Goal: Navigation & Orientation: Find specific page/section

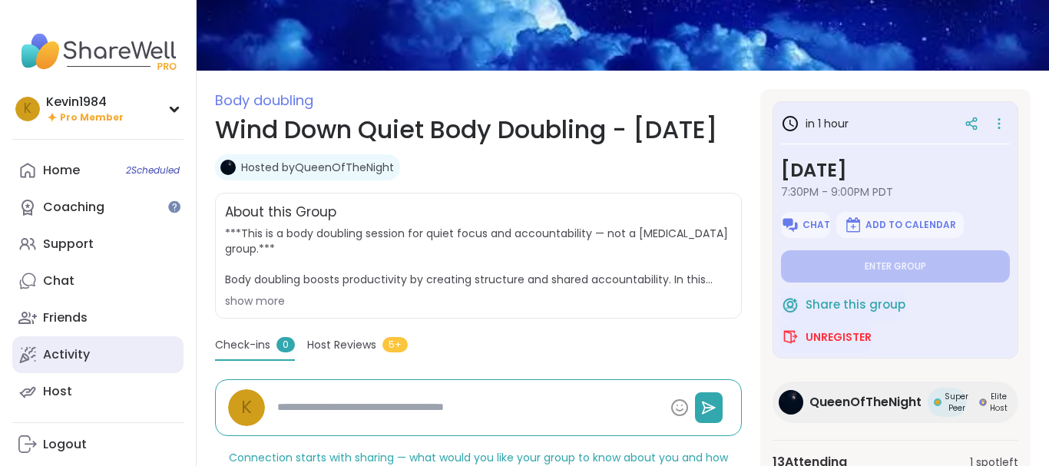
click at [71, 361] on div "Activity" at bounding box center [66, 354] width 47 height 17
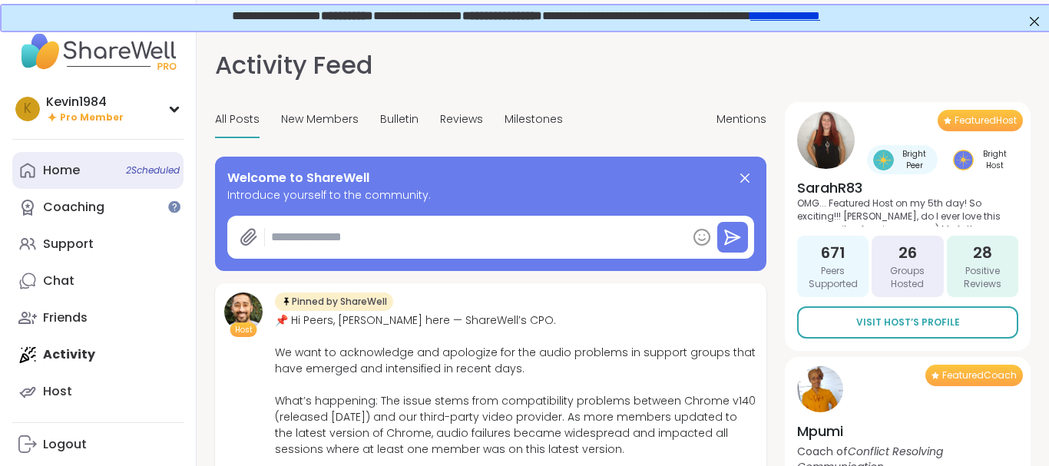
click at [62, 174] on div "Home 2 Scheduled" at bounding box center [61, 170] width 37 height 17
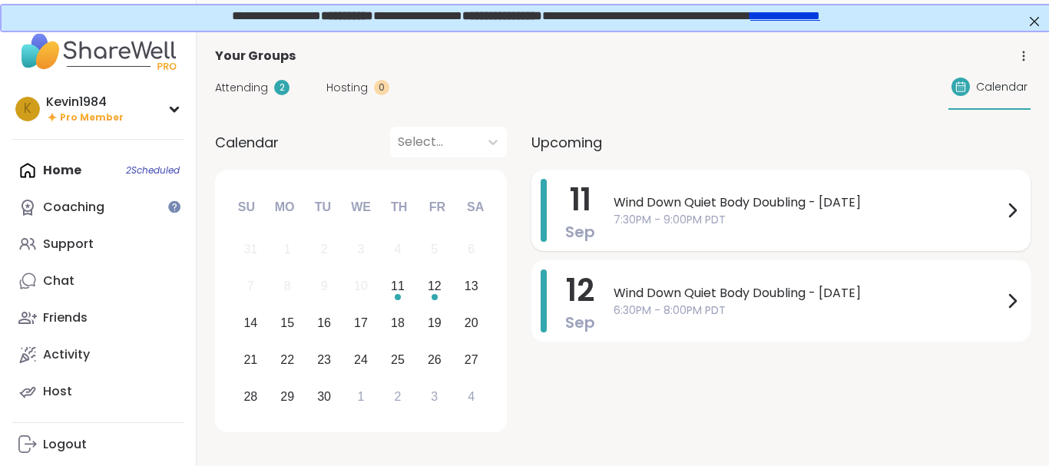
click at [717, 207] on span "Wind Down Quiet Body Doubling - [DATE]" at bounding box center [808, 203] width 389 height 18
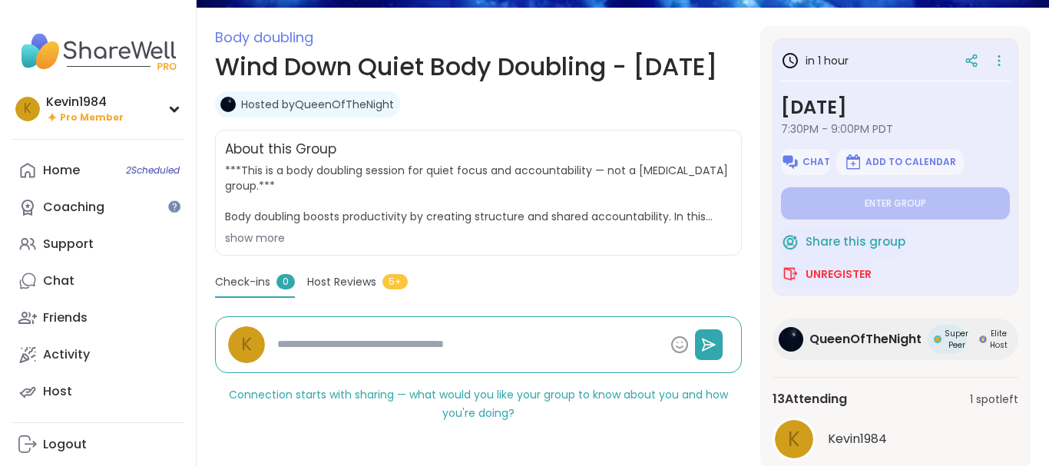
scroll to position [196, 0]
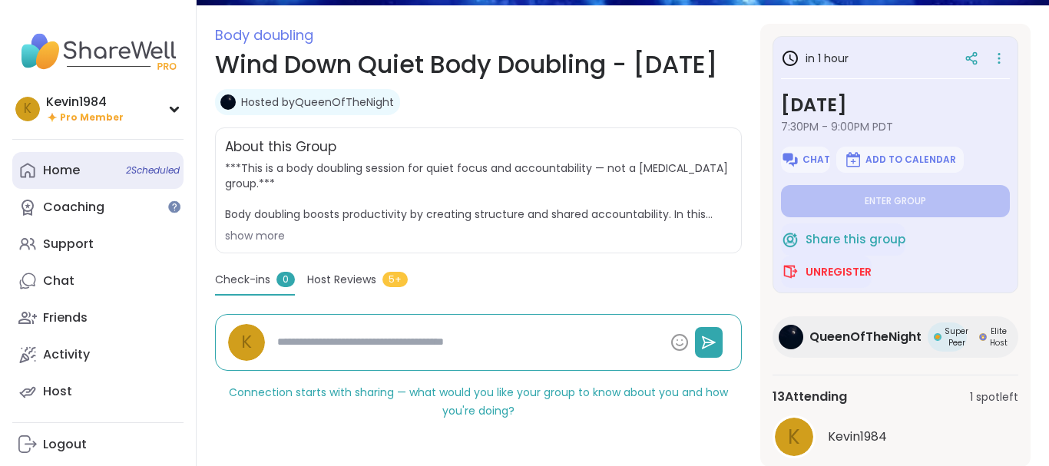
click at [74, 178] on div "Home 2 Scheduled" at bounding box center [61, 170] width 37 height 17
type textarea "*"
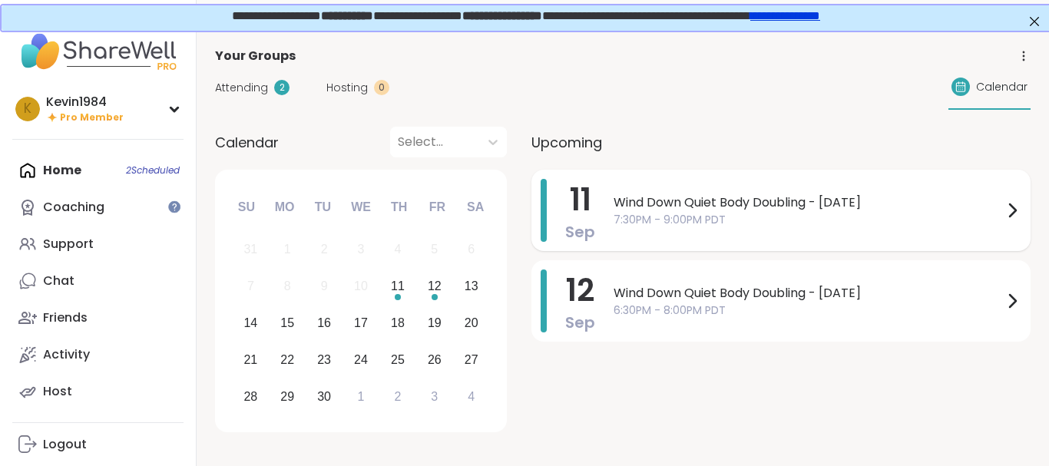
click at [711, 227] on span "7:30PM - 9:00PM PDT" at bounding box center [808, 220] width 389 height 16
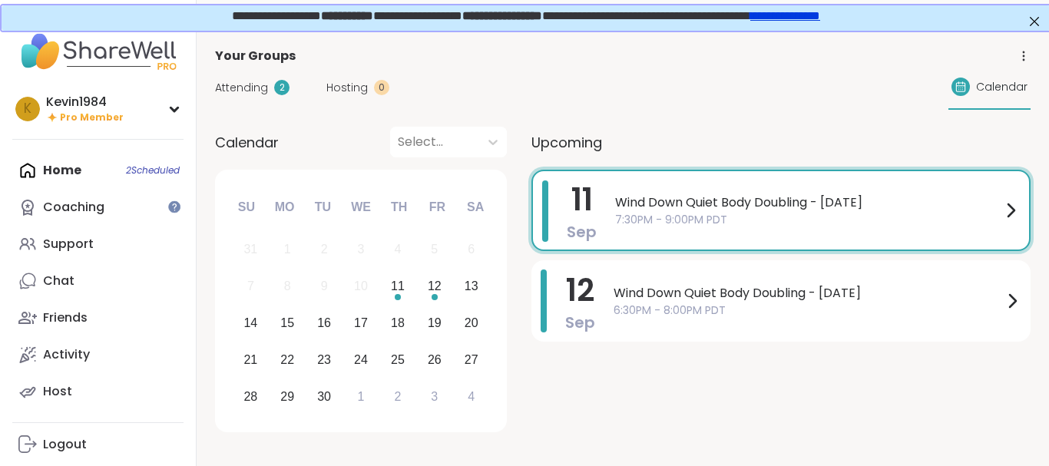
click at [715, 227] on link "QueenOfTheNight" at bounding box center [777, 224] width 124 height 18
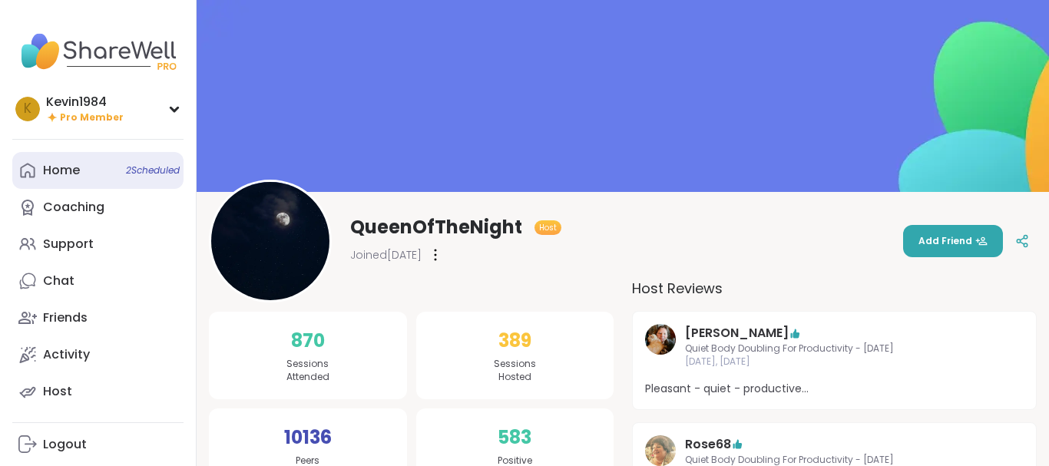
click at [74, 182] on link "Home 2 Scheduled" at bounding box center [97, 170] width 171 height 37
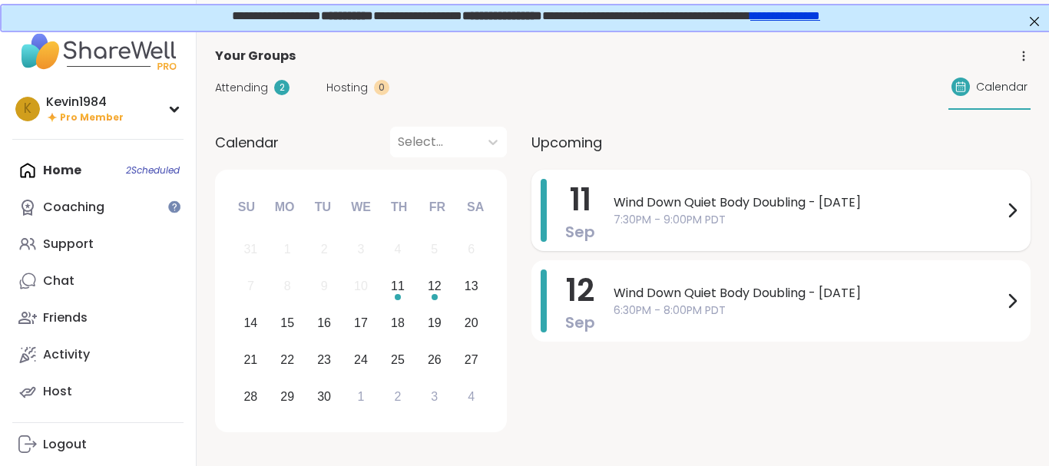
click at [730, 213] on span "7:30PM - 9:00PM PDT" at bounding box center [808, 220] width 389 height 16
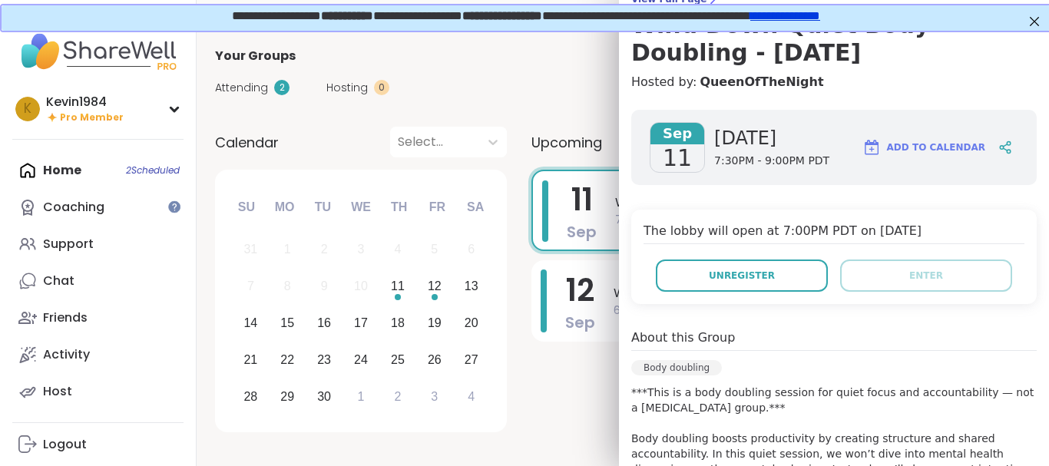
scroll to position [145, 0]
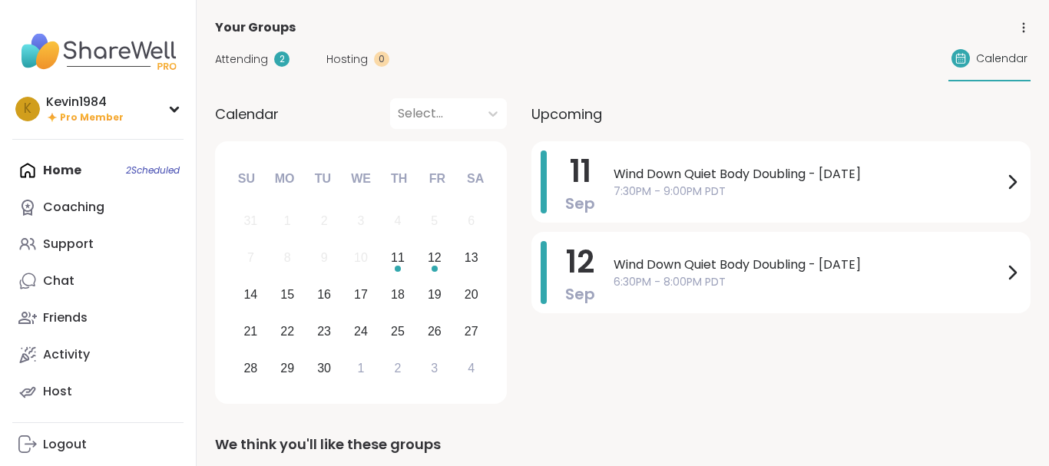
click at [706, 184] on span "7:30PM - 9:00PM PDT" at bounding box center [808, 192] width 389 height 16
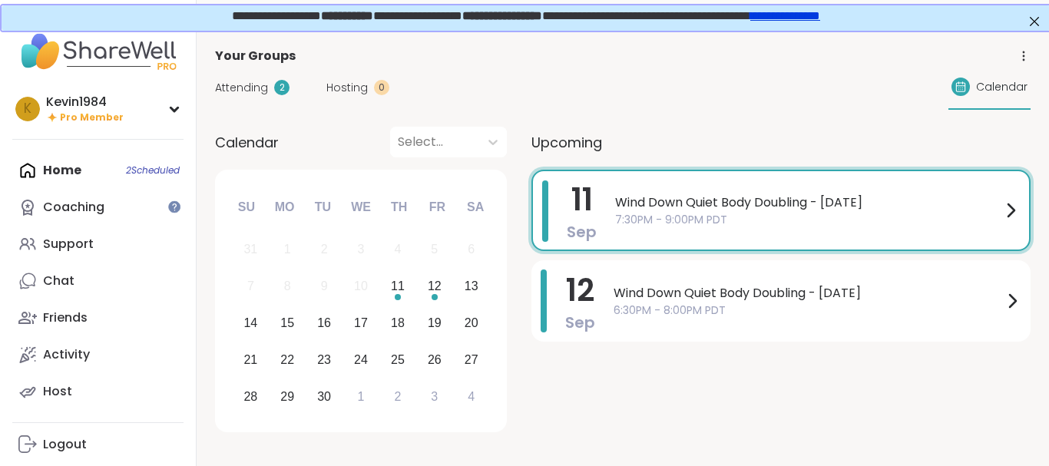
click at [550, 90] on div "Attending 2 Hosting 0 Calendar" at bounding box center [623, 87] width 816 height 45
click at [67, 170] on div "Home 2 Scheduled Coaching Support Chat Friends Activity Host" at bounding box center [97, 281] width 171 height 258
click at [58, 272] on link "Chat" at bounding box center [97, 281] width 171 height 37
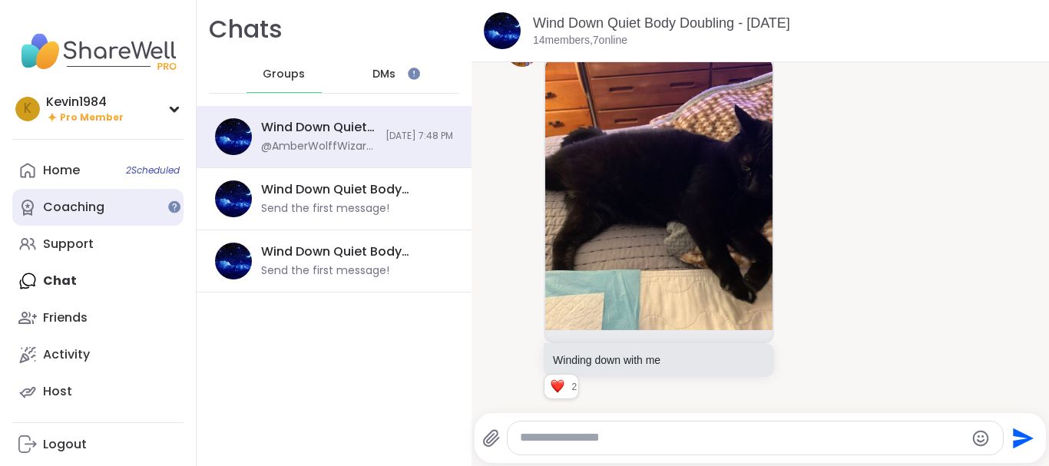
click at [58, 208] on div "Coaching" at bounding box center [73, 207] width 61 height 17
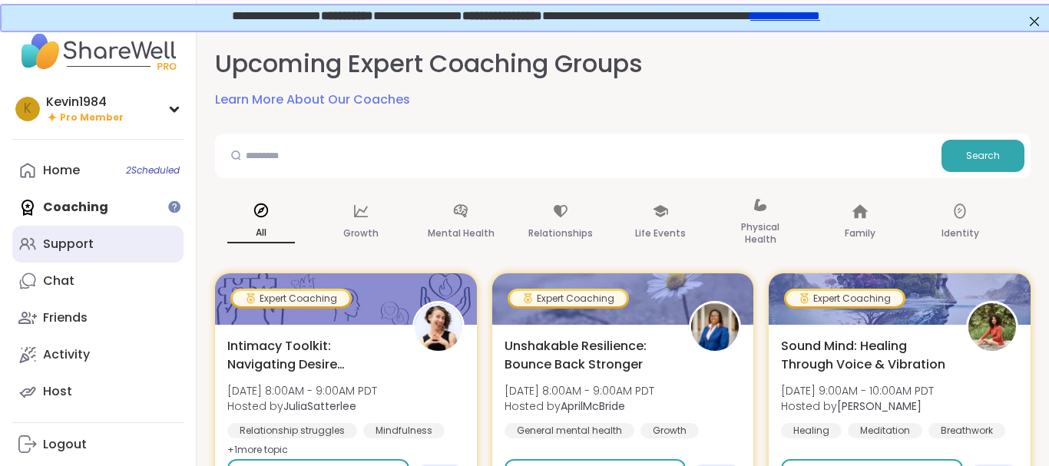
click at [81, 247] on div "Support" at bounding box center [68, 244] width 51 height 17
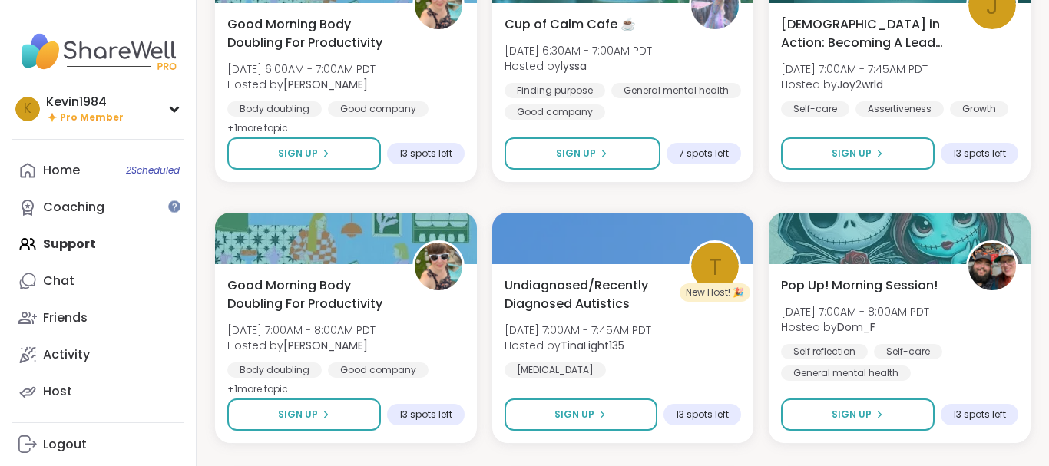
scroll to position [1371, 0]
